Goal: Task Accomplishment & Management: Complete application form

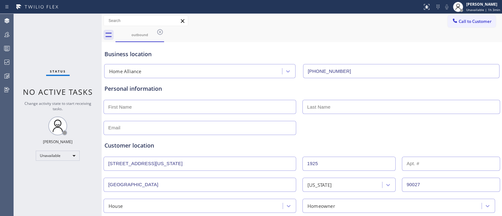
scroll to position [179, 0]
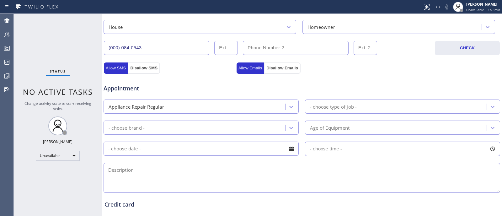
click at [157, 89] on span "Appointment" at bounding box center [170, 88] width 132 height 8
click at [162, 147] on input "text" at bounding box center [201, 149] width 195 height 14
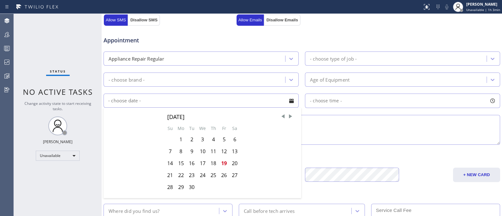
scroll to position [227, 0]
click at [235, 165] on div "20" at bounding box center [234, 163] width 11 height 12
type input "[DATE]"
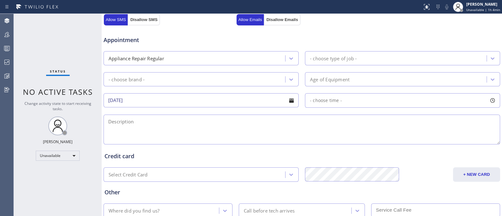
click at [331, 102] on span "- choose time -" at bounding box center [326, 100] width 32 height 6
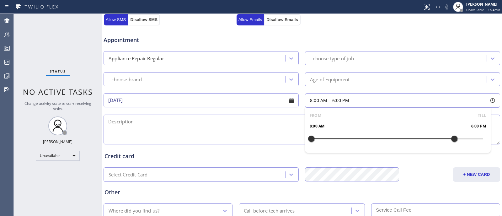
drag, startPoint x: 310, startPoint y: 141, endPoint x: 451, endPoint y: 147, distance: 141.1
click at [451, 147] on div "FROM TILL 8:00 AM 6:00 PM" at bounding box center [398, 130] width 186 height 45
drag, startPoint x: 311, startPoint y: 138, endPoint x: 405, endPoint y: 136, distance: 94.5
click at [408, 136] on div at bounding box center [412, 138] width 8 height 13
click at [257, 116] on textarea at bounding box center [302, 130] width 397 height 30
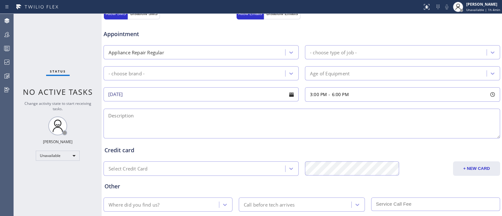
scroll to position [271, 0]
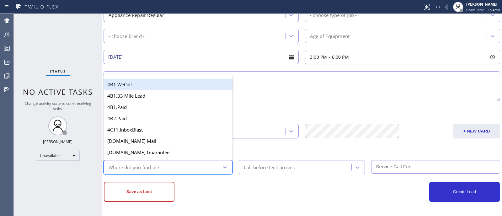
click at [196, 164] on div "Where did you find us?" at bounding box center [162, 167] width 114 height 11
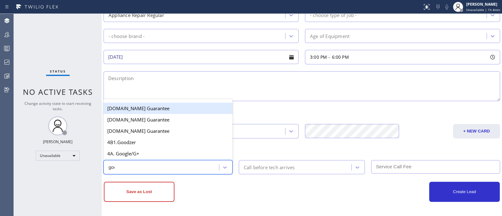
type input "goog"
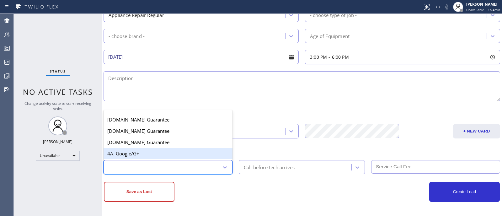
click at [136, 169] on div "goog" at bounding box center [162, 167] width 114 height 11
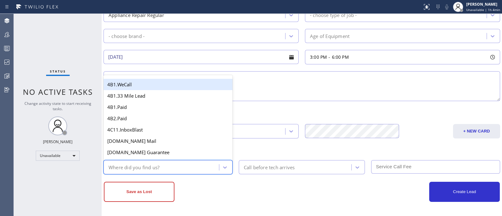
click at [136, 169] on div "Where did you find us?" at bounding box center [134, 167] width 51 height 7
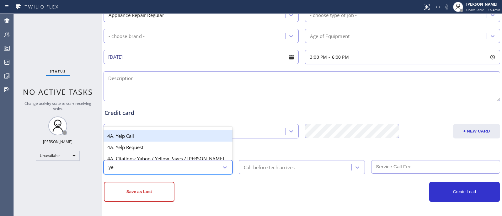
type input "y"
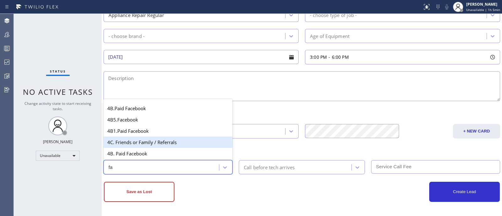
type input "f"
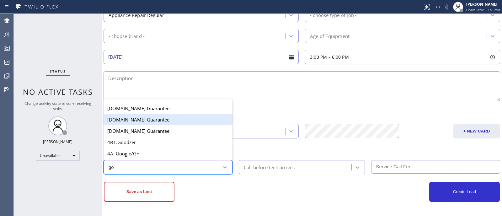
type input "goo"
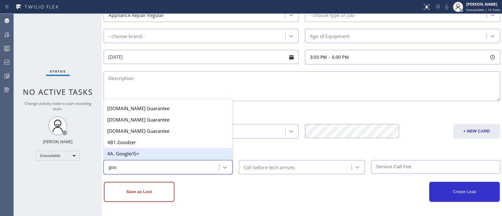
click at [159, 156] on div "4A. Google/G+" at bounding box center [168, 153] width 129 height 11
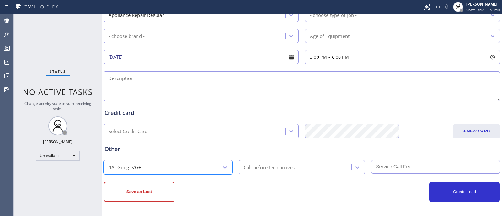
click at [277, 174] on div "Call before tech arrives" at bounding box center [302, 167] width 126 height 14
click at [302, 181] on div "Save as Lost Create Lead" at bounding box center [301, 190] width 397 height 21
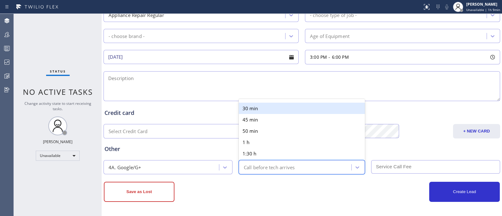
click at [293, 171] on div "Call before tech arrives" at bounding box center [269, 167] width 51 height 7
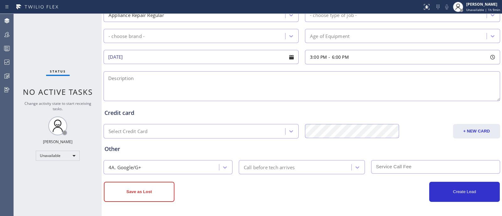
click at [276, 187] on div "Save as Lost" at bounding box center [203, 192] width 198 height 20
click at [377, 171] on input "text" at bounding box center [435, 166] width 129 height 13
click at [298, 86] on textarea at bounding box center [302, 86] width 397 height 30
click at [384, 170] on input "text" at bounding box center [435, 166] width 129 height 13
click at [266, 98] on textarea at bounding box center [302, 86] width 397 height 30
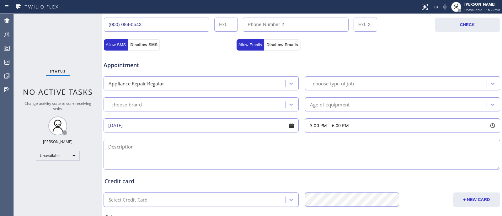
scroll to position [199, 0]
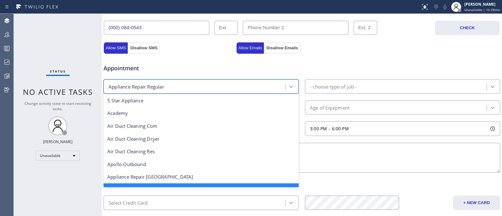
click at [151, 89] on div "Appliance Repair Regular" at bounding box center [137, 86] width 56 height 7
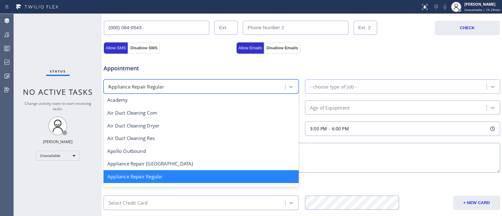
scroll to position [0, 0]
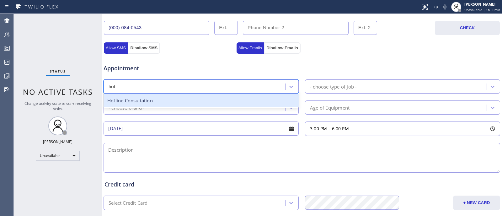
type input "hot"
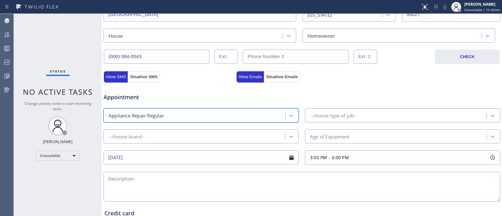
scroll to position [166, 0]
